Goal: Book appointment/travel/reservation

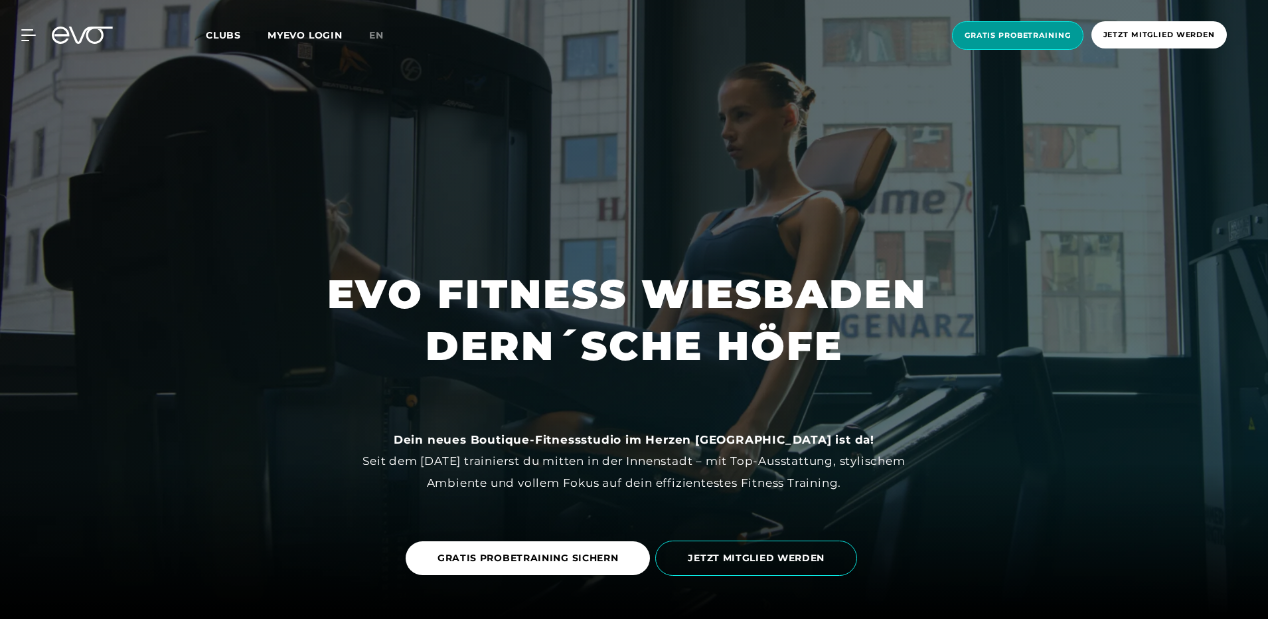
click at [1028, 24] on span "Gratis Probetraining" at bounding box center [1017, 35] width 131 height 29
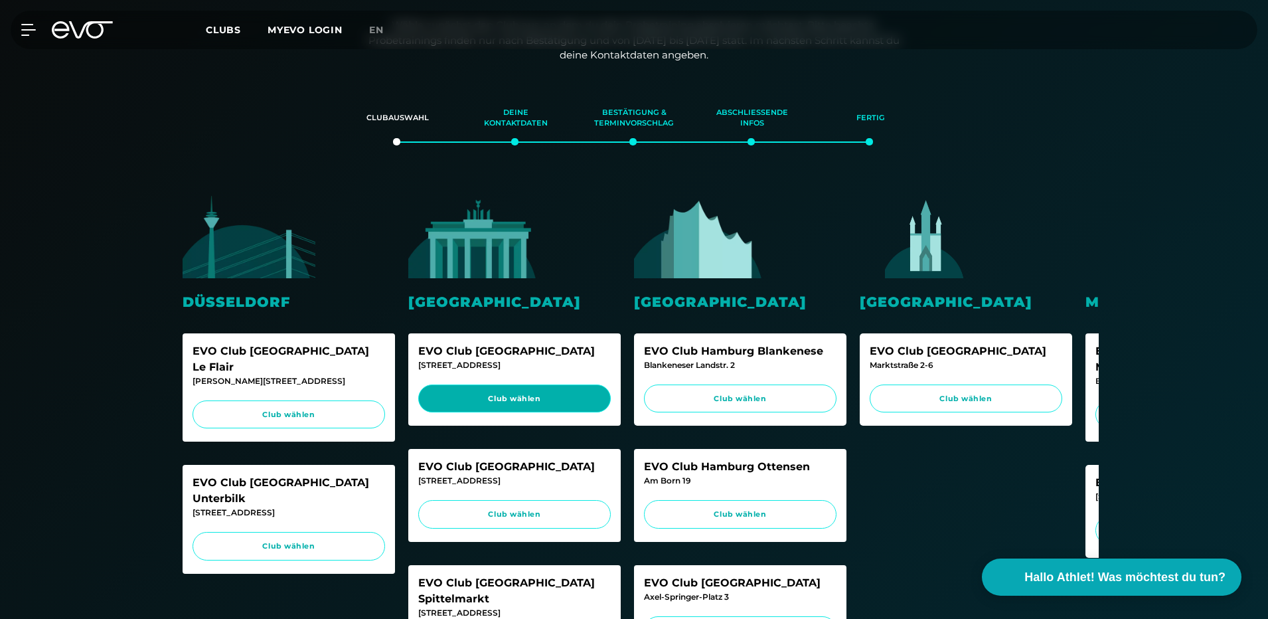
scroll to position [266, 0]
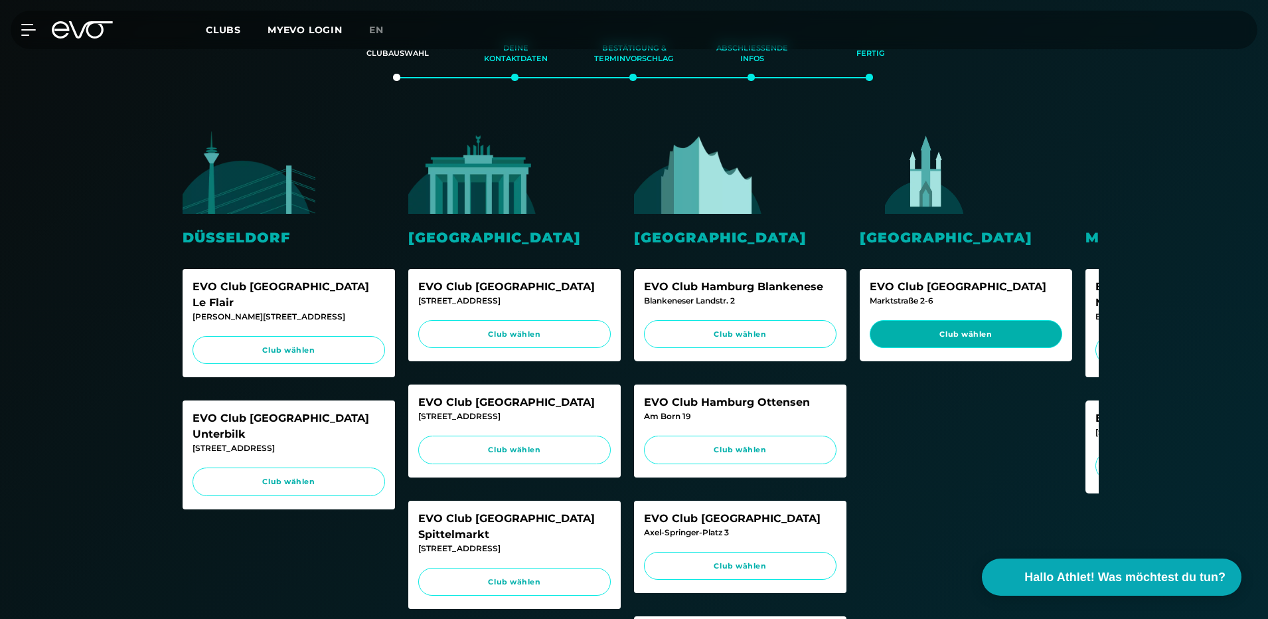
click at [972, 345] on span "Club wählen" at bounding box center [966, 334] width 193 height 29
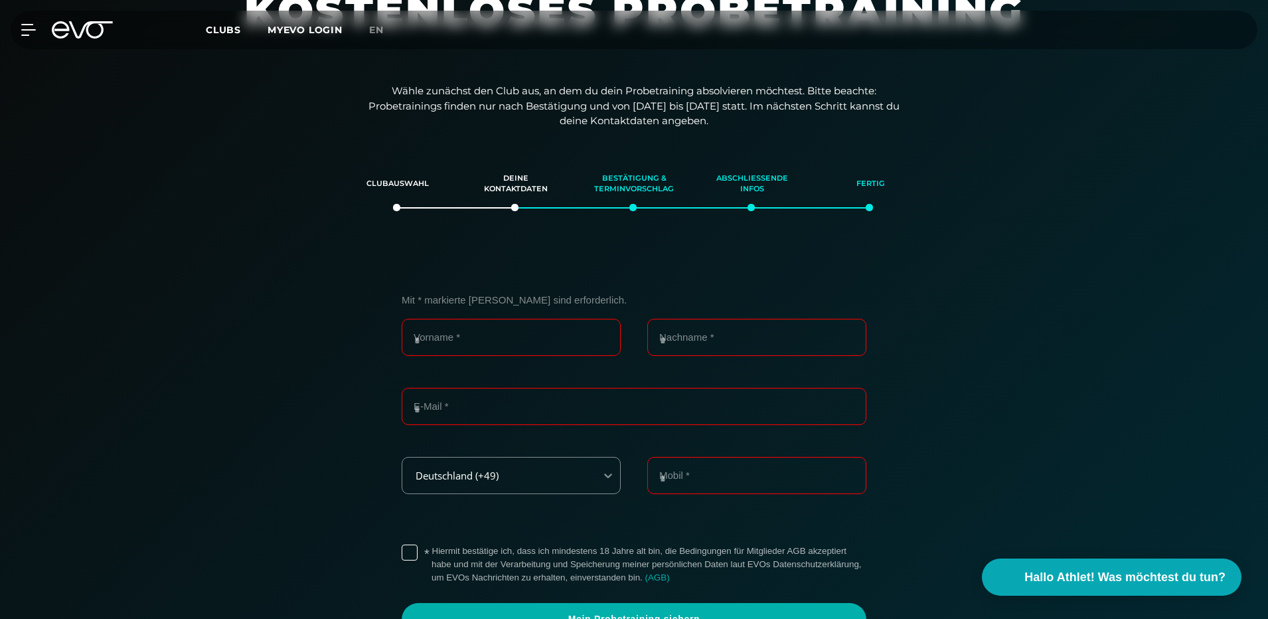
scroll to position [92, 0]
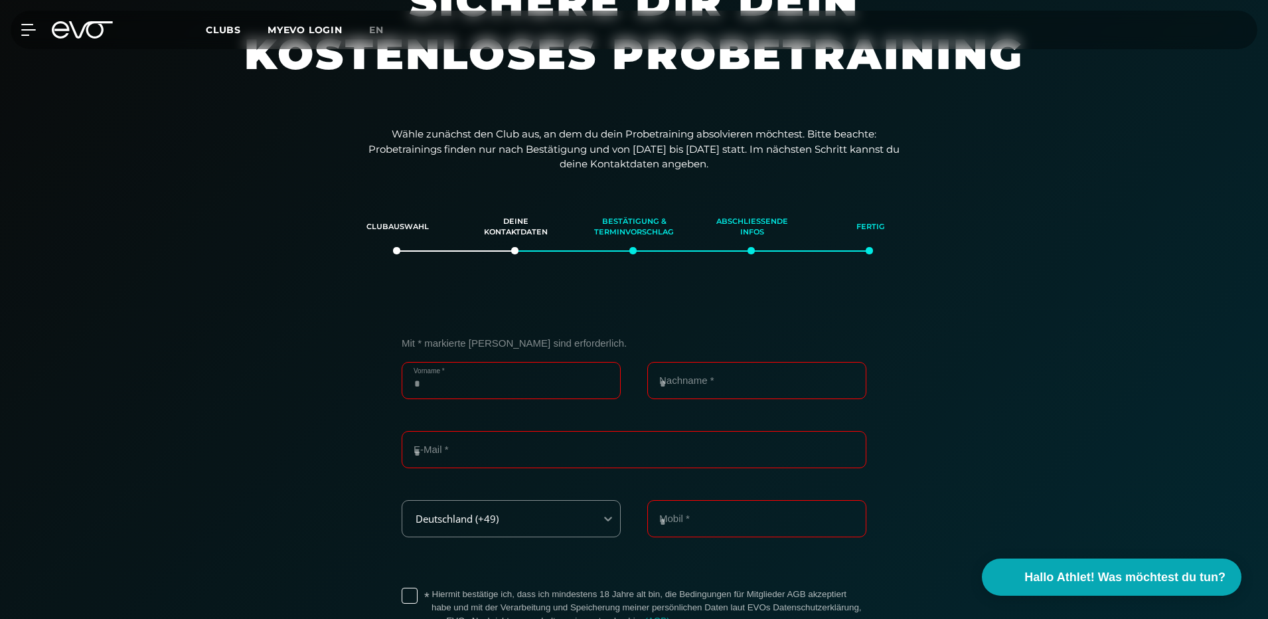
click at [541, 364] on input "Vorname *" at bounding box center [511, 380] width 219 height 37
type input "****"
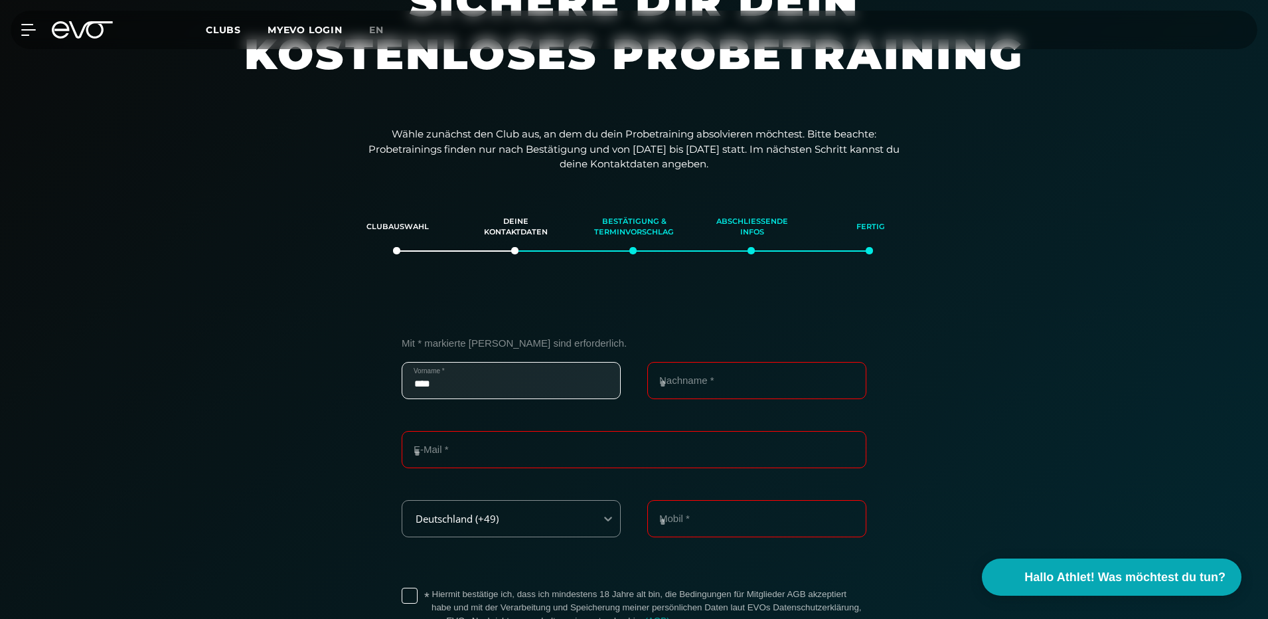
type input "*******"
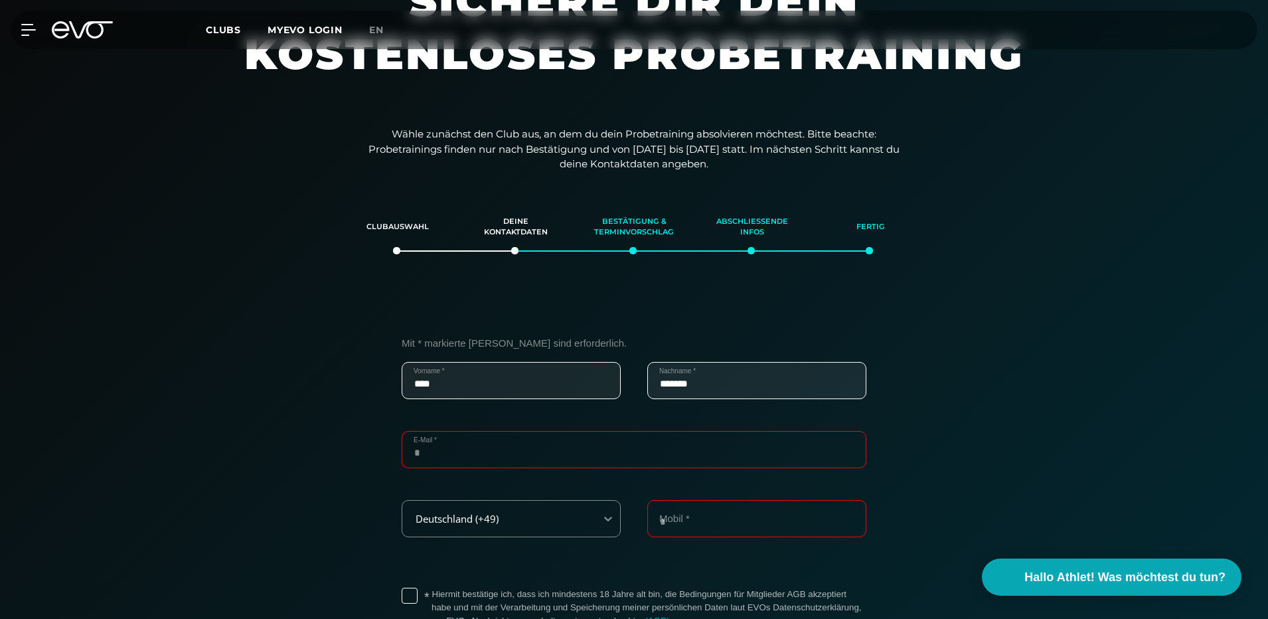
type input "**********"
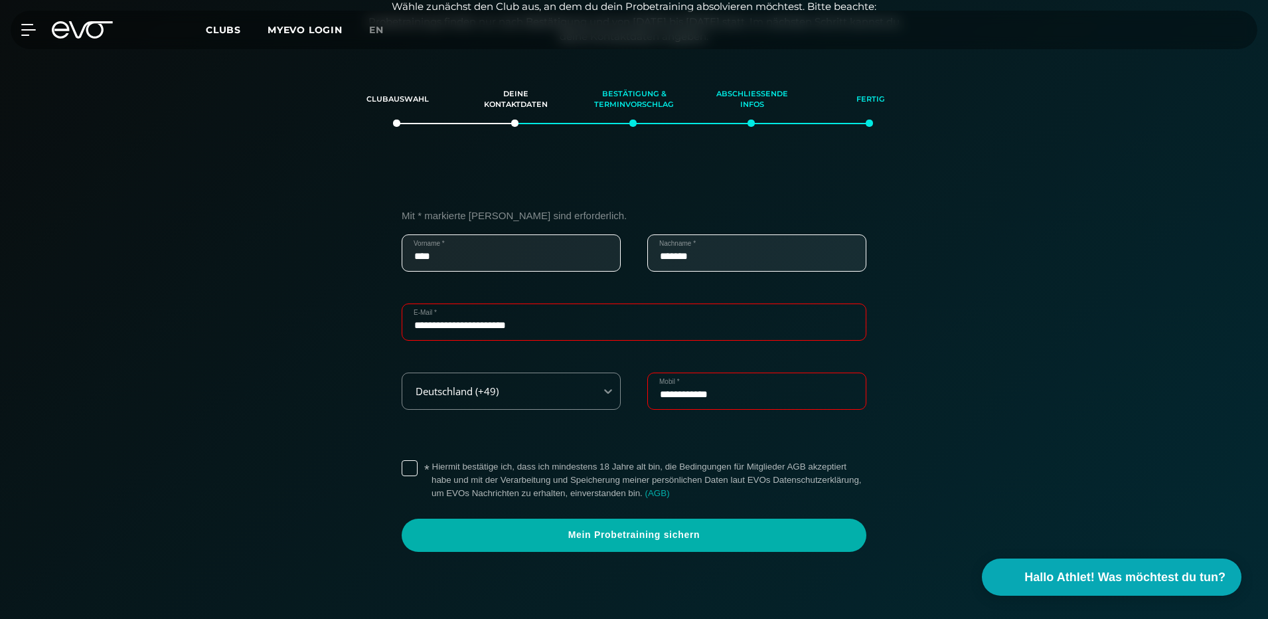
scroll to position [225, 0]
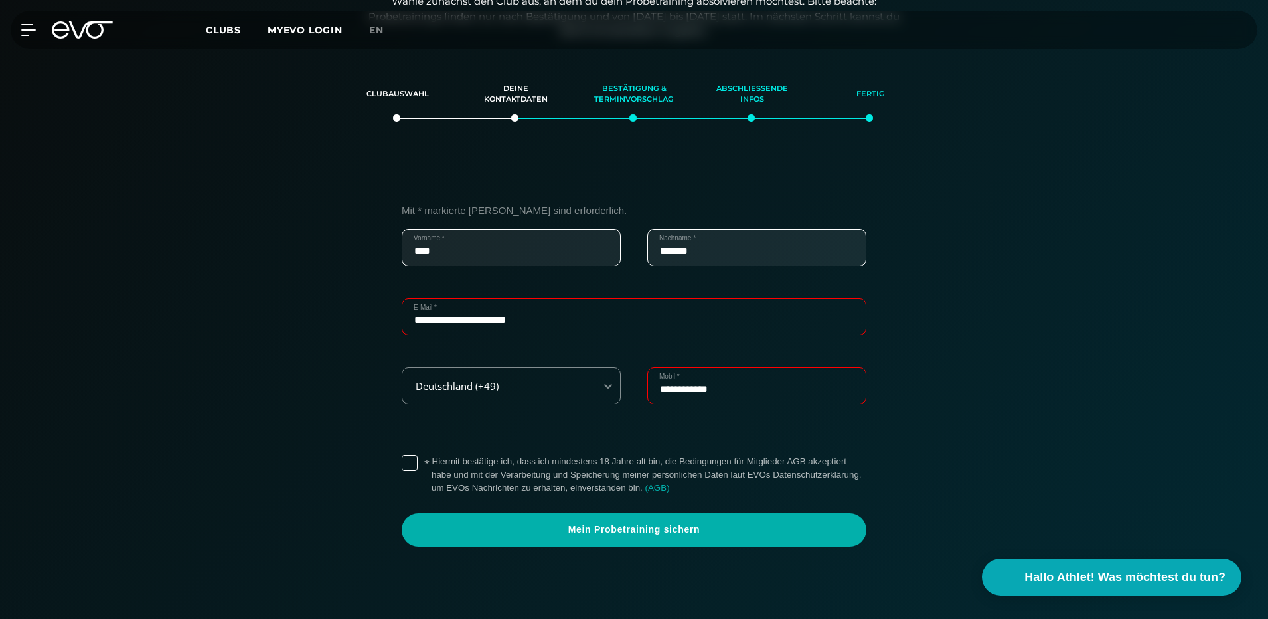
click at [432, 462] on label "* Hiermit bestätige ich, dass ich mindestens 18 Jahre alt bin, die Bedingungen …" at bounding box center [649, 475] width 435 height 40
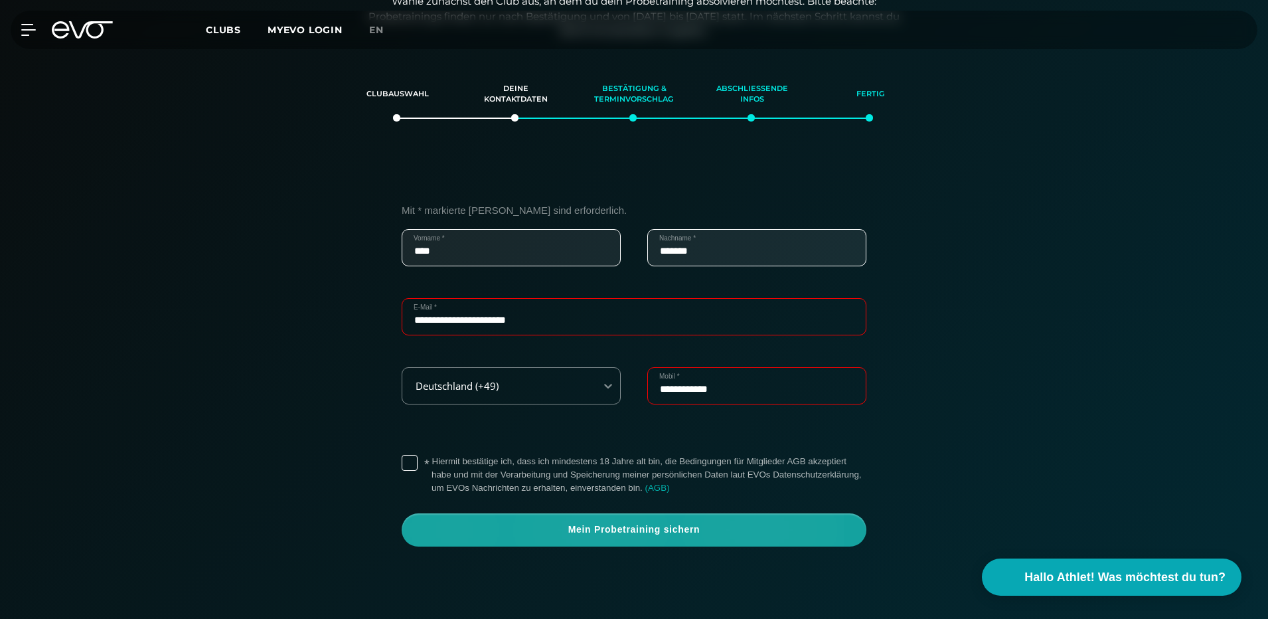
click at [621, 531] on span "Mein Probetraining sichern" at bounding box center [634, 529] width 401 height 13
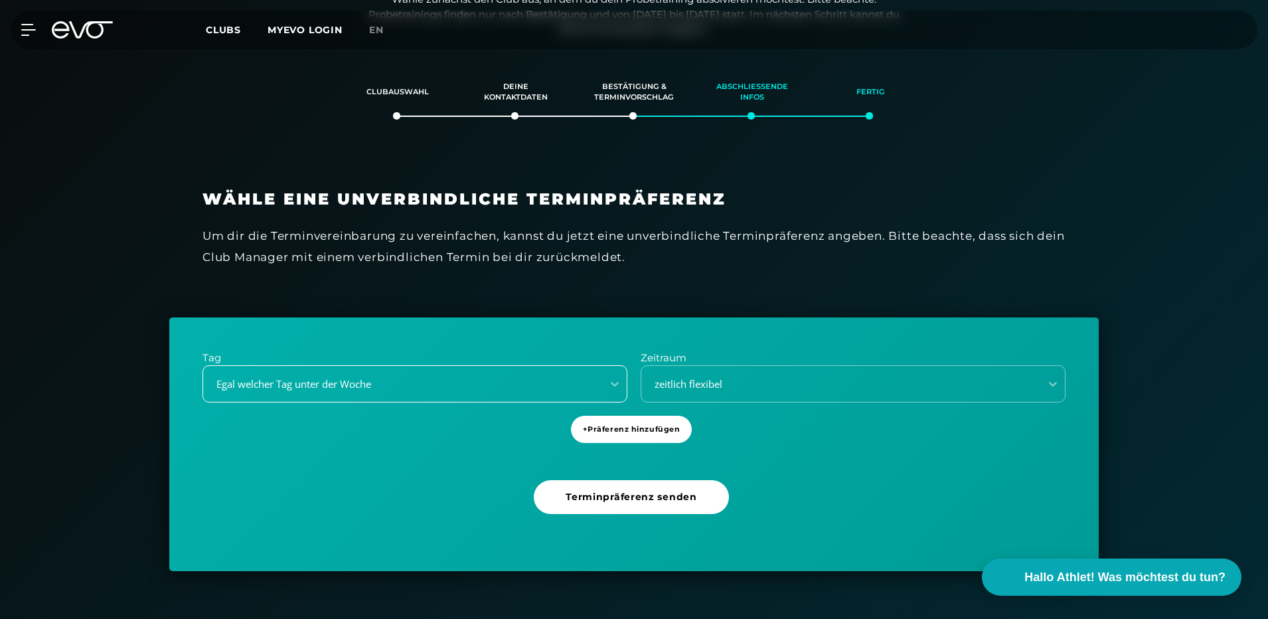
scroll to position [228, 0]
click at [694, 377] on div "zeitlich flexibel" at bounding box center [837, 383] width 389 height 15
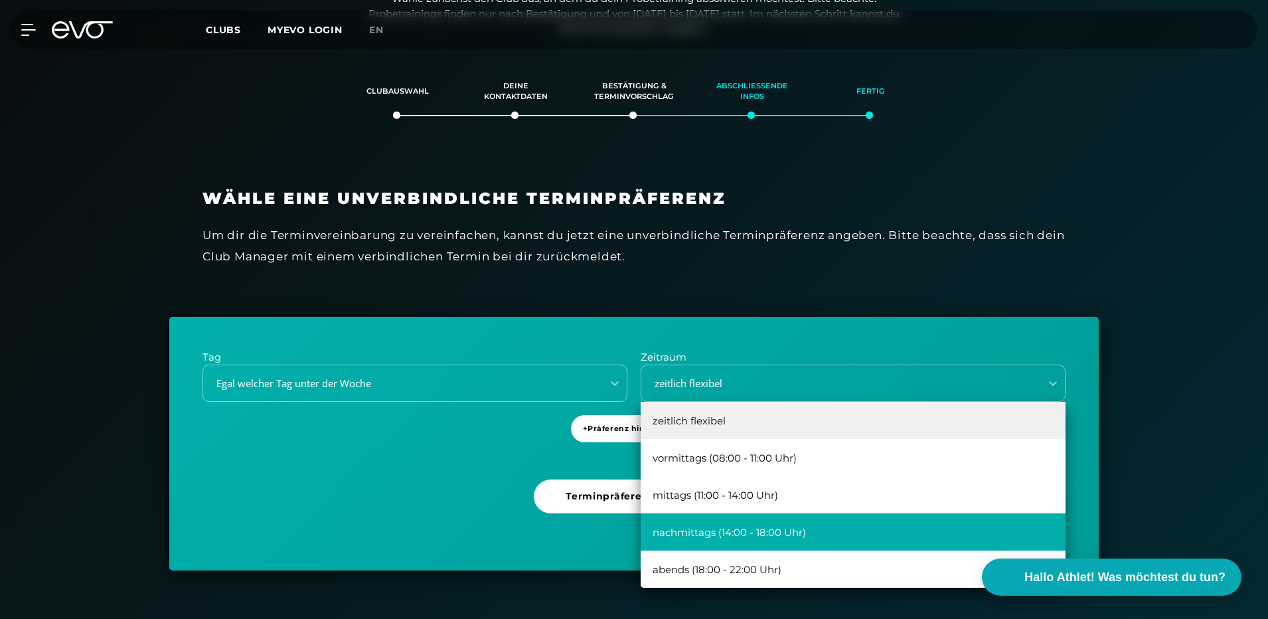
click at [746, 537] on div "nachmittags (14:00 - 18:00 Uhr)" at bounding box center [853, 531] width 425 height 37
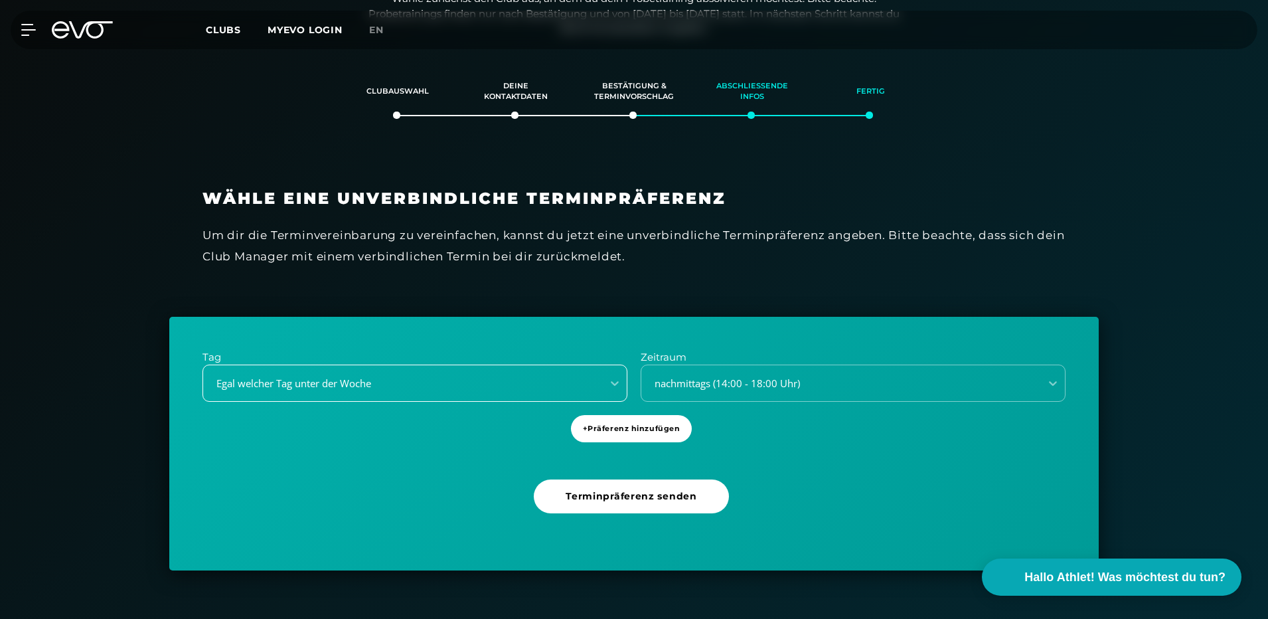
click at [586, 373] on div "Egal welcher Tag unter der Woche" at bounding box center [415, 383] width 425 height 37
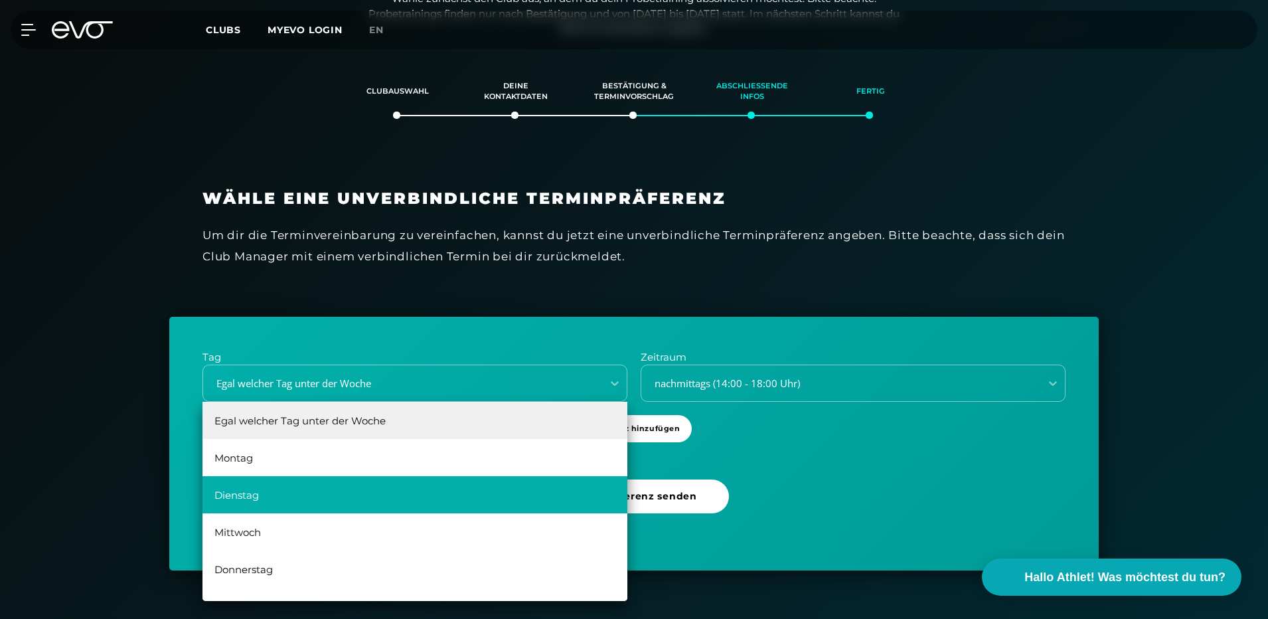
click at [308, 500] on div "Dienstag" at bounding box center [415, 494] width 425 height 37
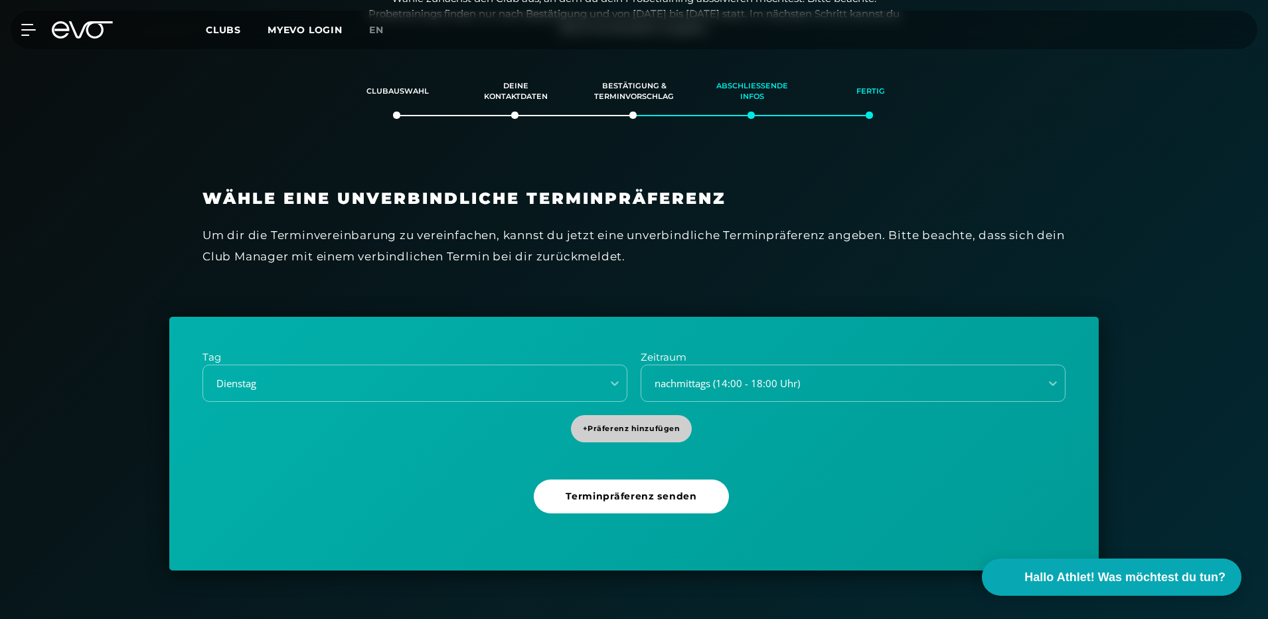
click at [669, 432] on span "+ Präferenz hinzufügen" at bounding box center [632, 428] width 98 height 11
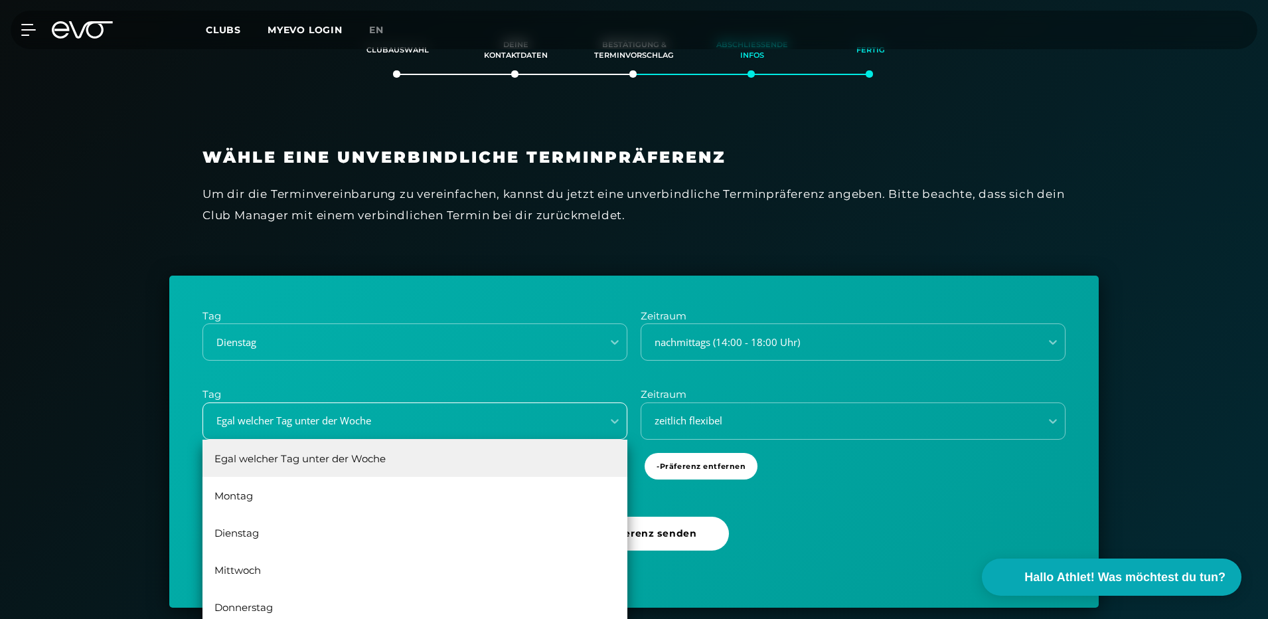
click at [594, 440] on div "6 results available. Use Up and Down to choose options, press Enter to select t…" at bounding box center [415, 420] width 425 height 37
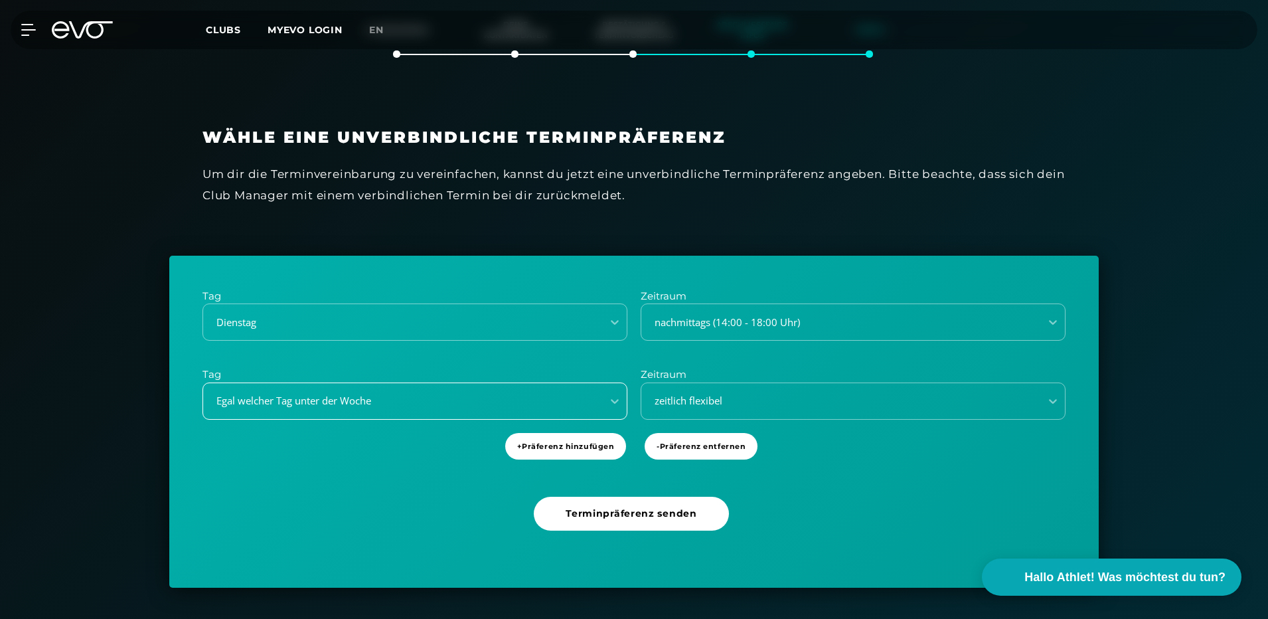
click at [566, 383] on div "Egal welcher Tag unter der Woche" at bounding box center [415, 401] width 425 height 37
click at [716, 444] on span "- Präferenz entfernen" at bounding box center [701, 446] width 89 height 11
